Goal: Check status: Check status

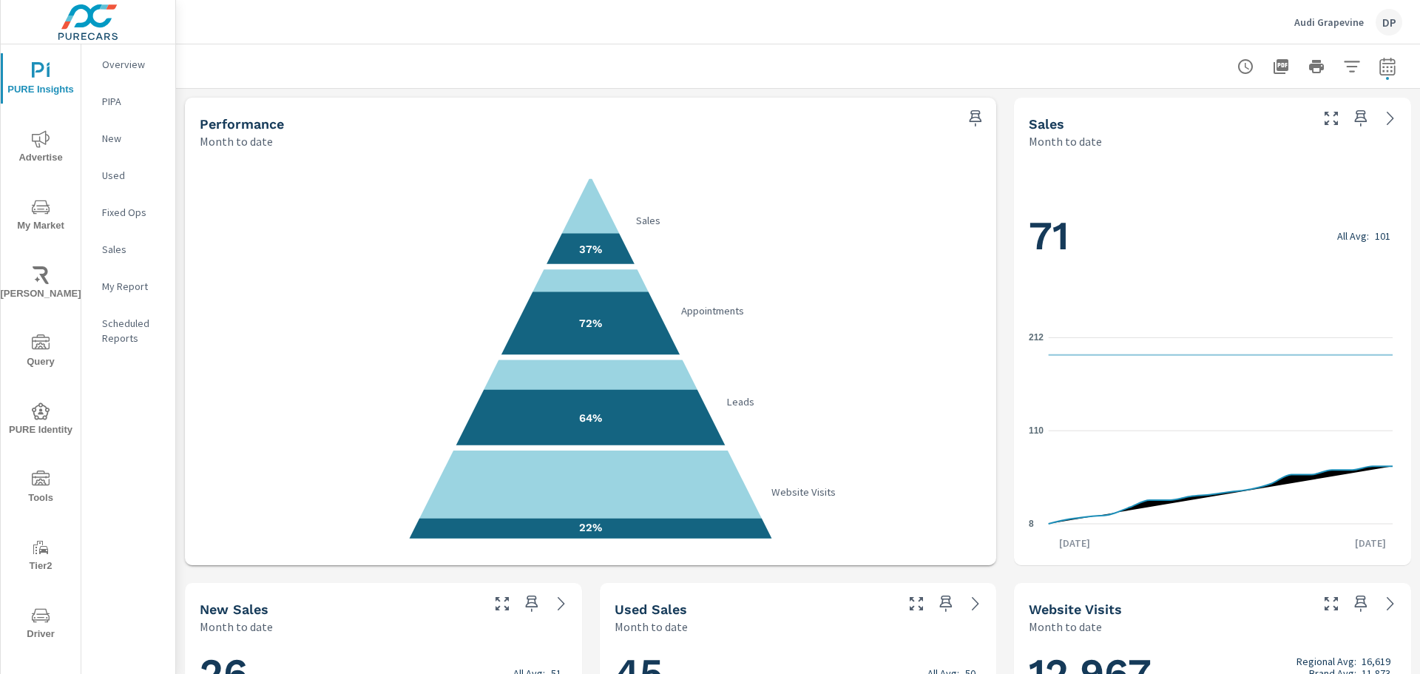
scroll to position [871, 0]
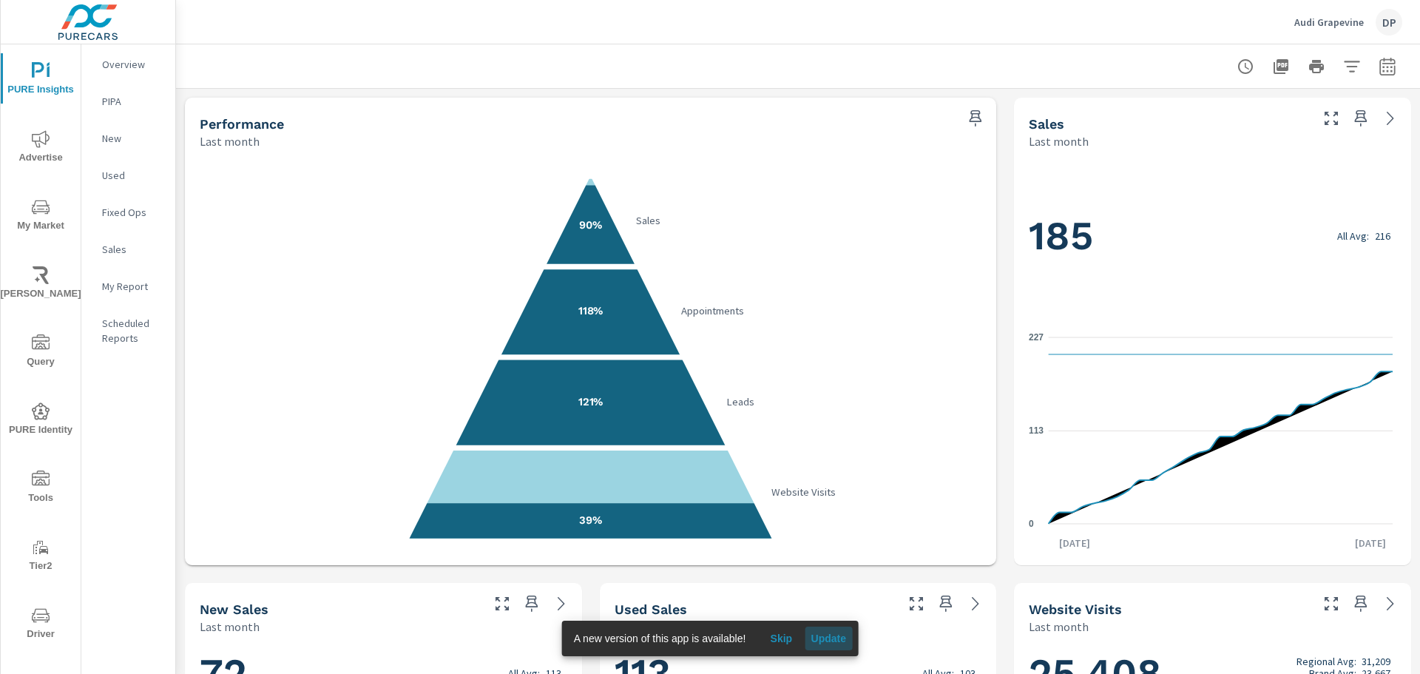
click at [818, 630] on button "Update" at bounding box center [828, 639] width 47 height 24
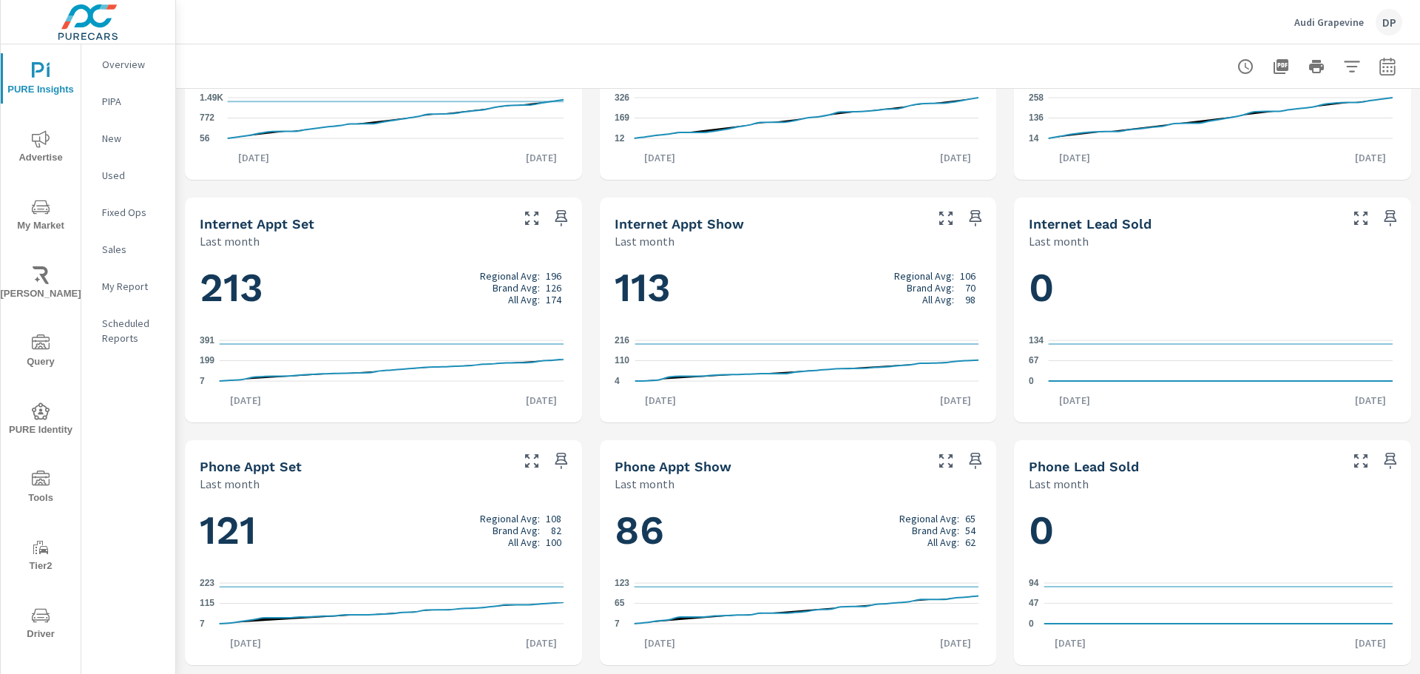
scroll to position [353, 0]
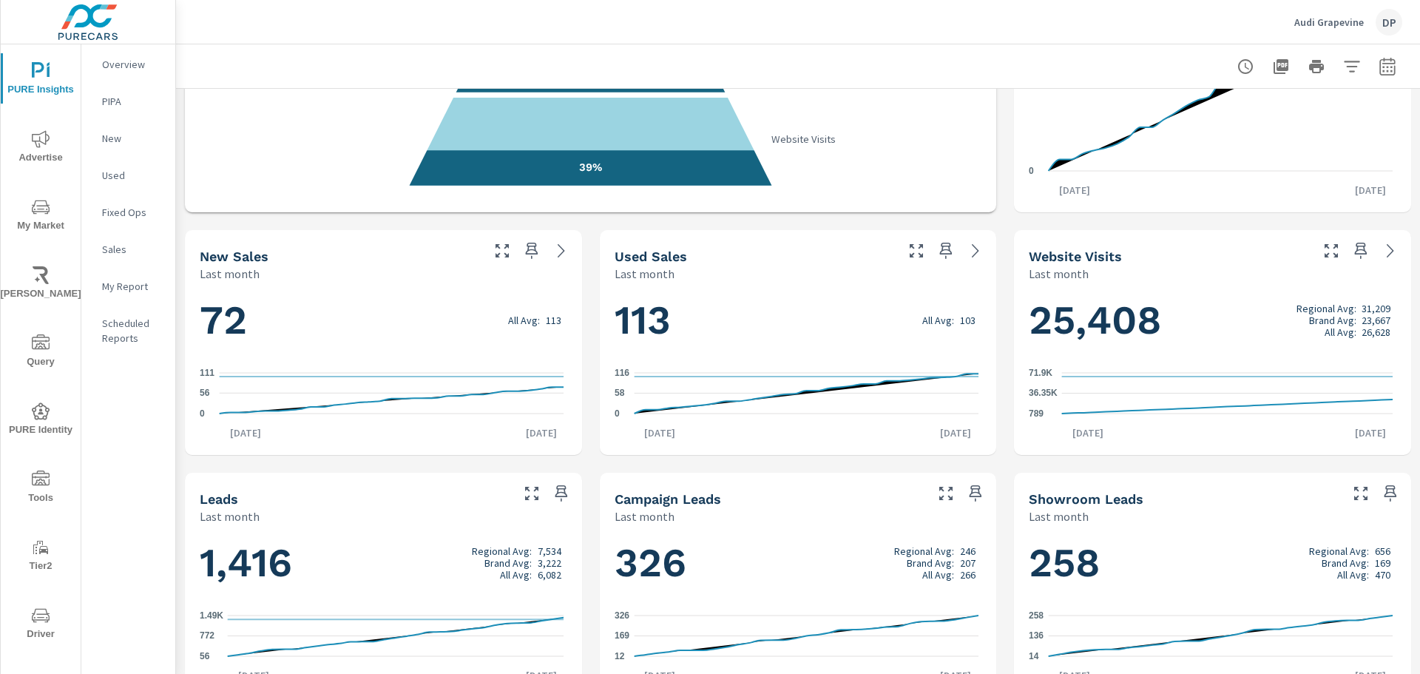
click at [1379, 58] on icon "button" at bounding box center [1388, 67] width 18 height 18
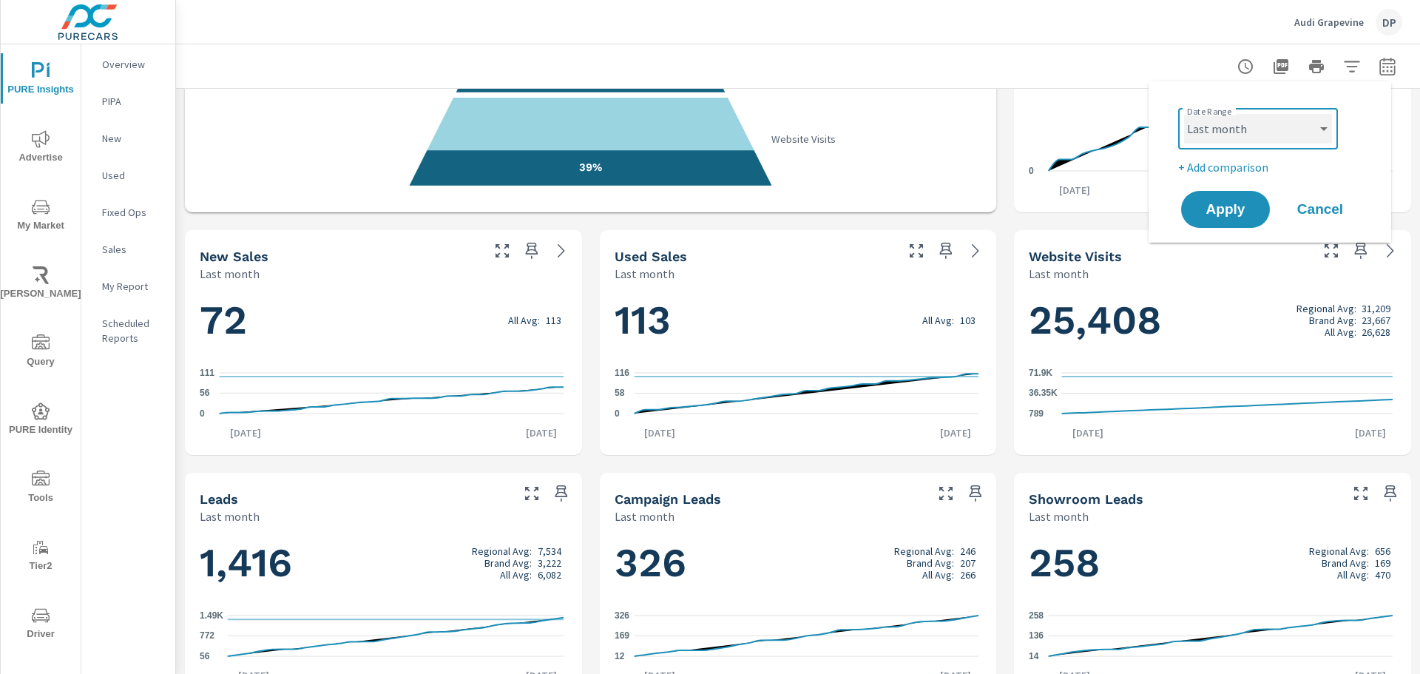
click at [1252, 136] on select "Custom Yesterday Last week Last 7 days Last 14 days Last 30 days Last 45 days L…" at bounding box center [1258, 129] width 148 height 30
click at [1184, 114] on select "Custom Yesterday Last week Last 7 days Last 14 days Last 30 days Last 45 days L…" at bounding box center [1258, 129] width 148 height 30
select select "Month to date"
click at [1237, 208] on span "Apply" at bounding box center [1225, 210] width 61 height 14
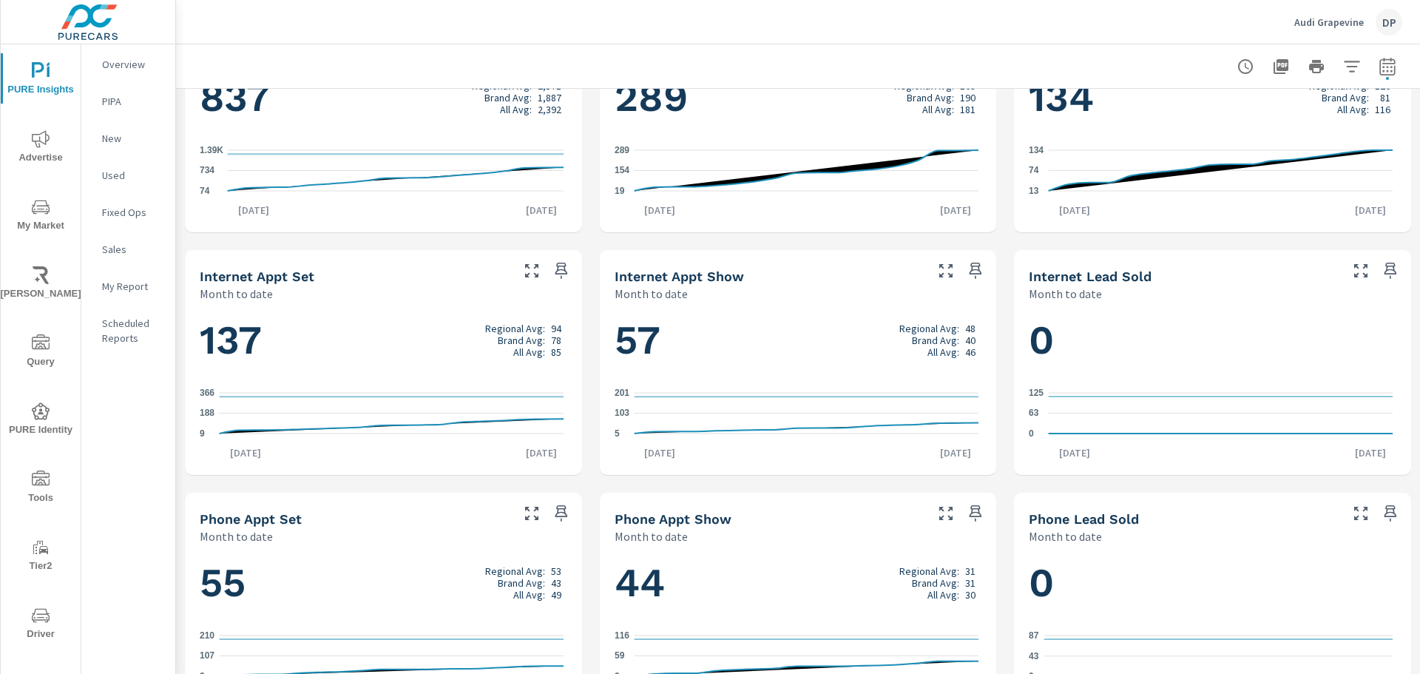
scroll to position [871, 0]
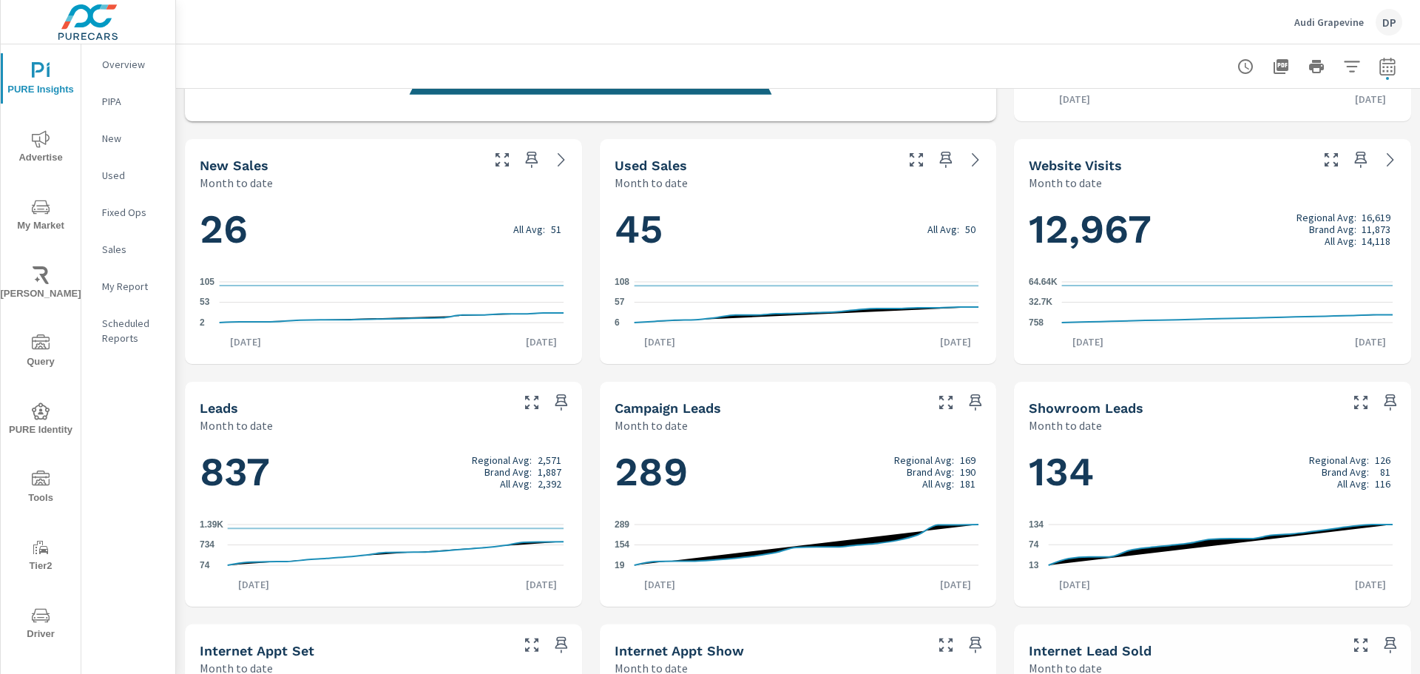
scroll to position [871, 0]
